Goal: Information Seeking & Learning: Check status

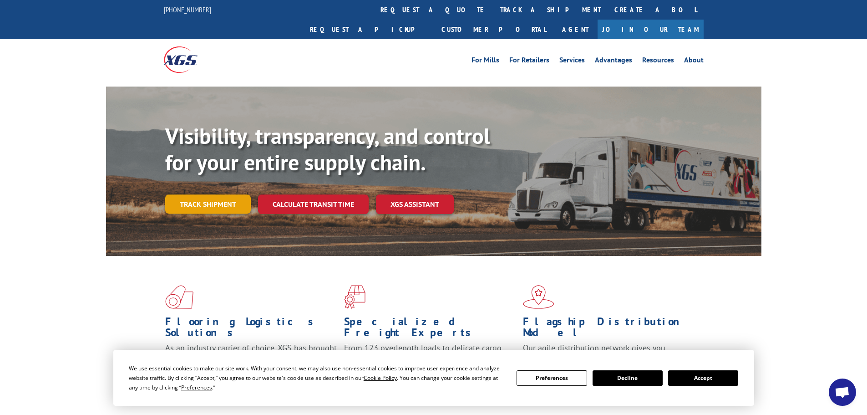
click at [191, 194] on link "Track shipment" at bounding box center [208, 203] width 86 height 19
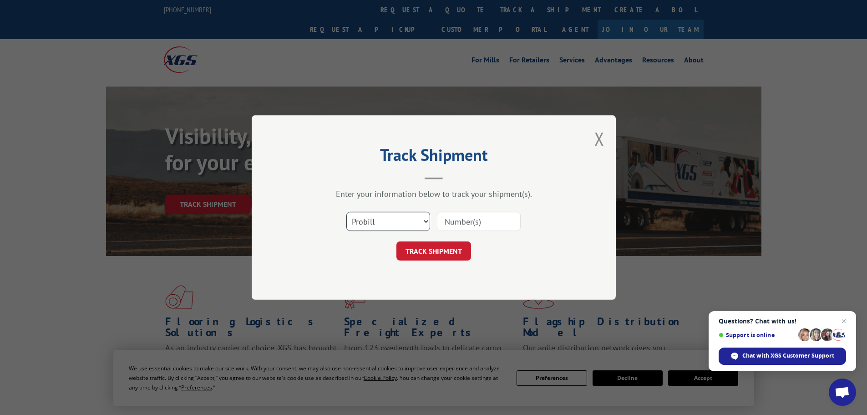
click at [428, 220] on select "Select category... Probill BOL PO" at bounding box center [389, 221] width 84 height 19
select select "bol"
click at [347, 212] on select "Select category... Probill BOL PO" at bounding box center [389, 221] width 84 height 19
click at [479, 223] on input at bounding box center [479, 221] width 84 height 19
click at [463, 225] on input at bounding box center [479, 221] width 84 height 19
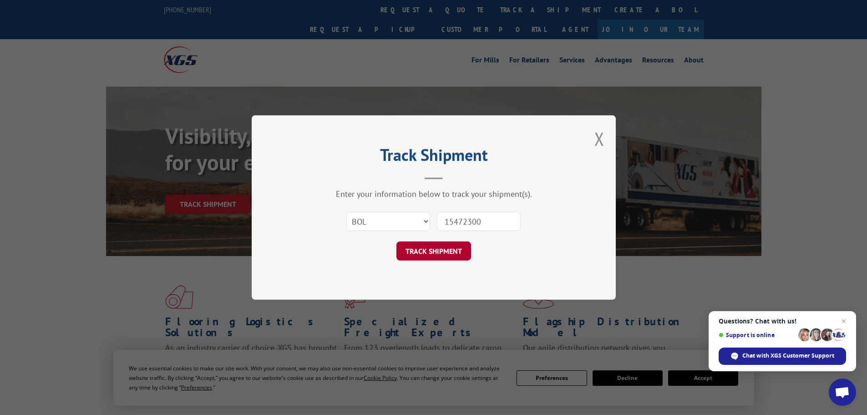
type input "15472300"
click at [440, 256] on button "TRACK SHIPMENT" at bounding box center [434, 250] width 75 height 19
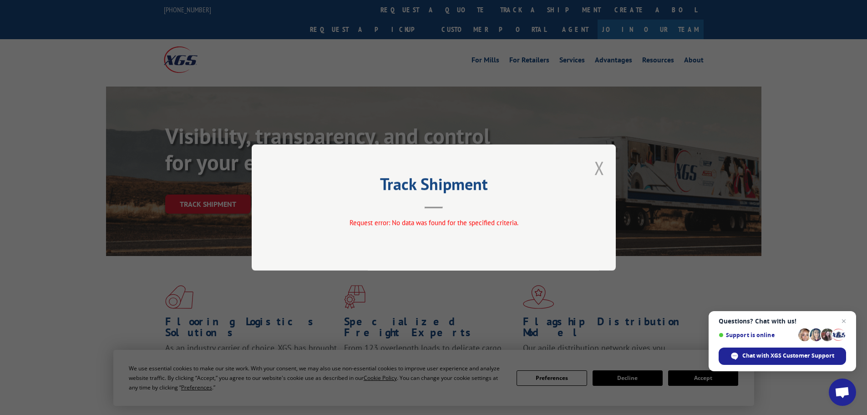
click at [602, 170] on button "Close modal" at bounding box center [600, 168] width 10 height 24
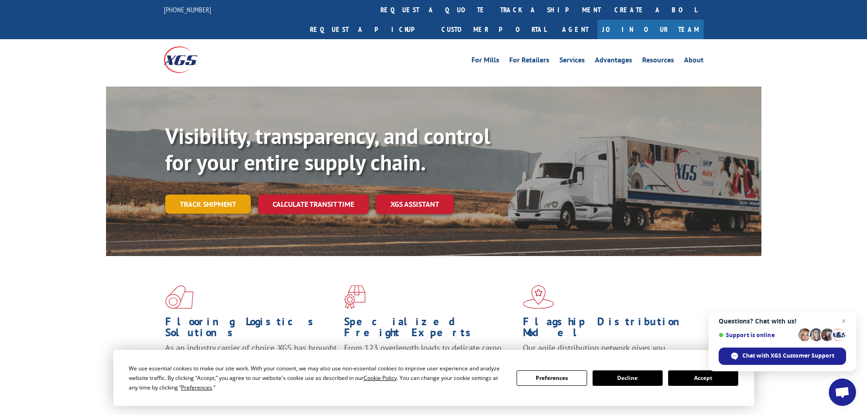
click at [196, 194] on link "Track shipment" at bounding box center [208, 203] width 86 height 19
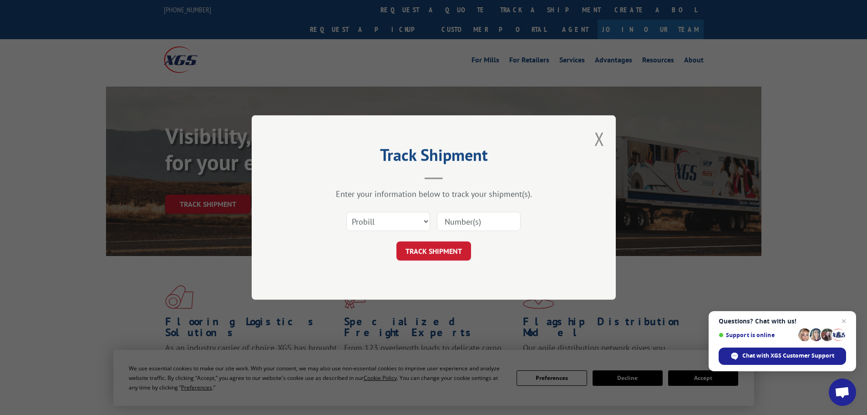
click at [478, 226] on input at bounding box center [479, 221] width 84 height 19
type input "15472300"
click at [446, 250] on button "TRACK SHIPMENT" at bounding box center [434, 250] width 75 height 19
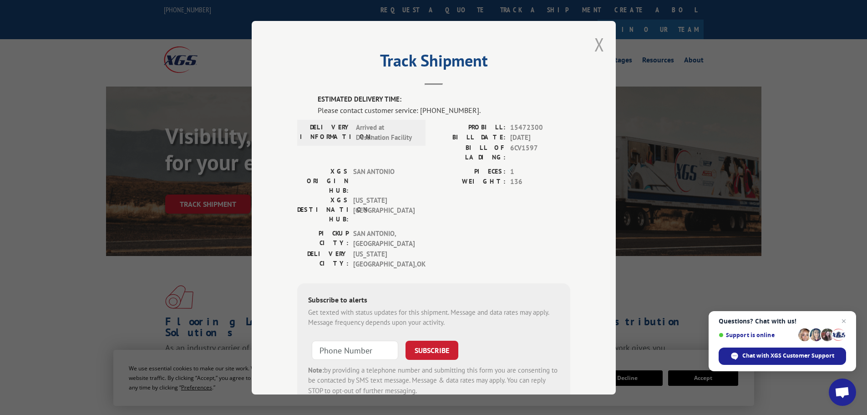
click at [597, 45] on button "Close modal" at bounding box center [600, 44] width 10 height 24
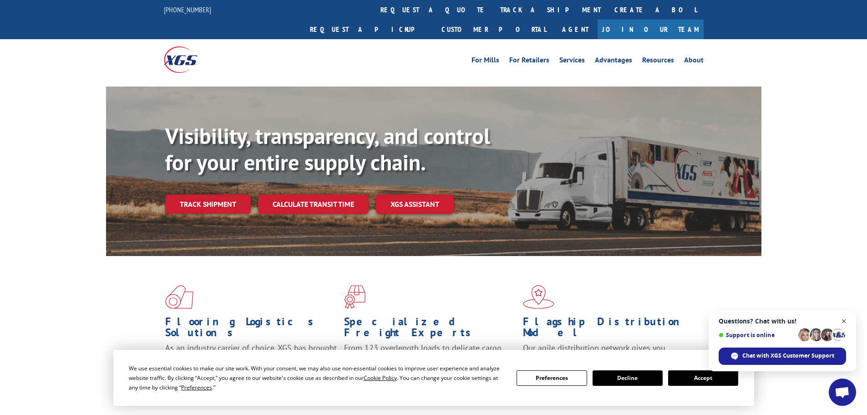
click at [844, 320] on span "Close chat" at bounding box center [844, 321] width 11 height 11
